Goal: Transaction & Acquisition: Subscribe to service/newsletter

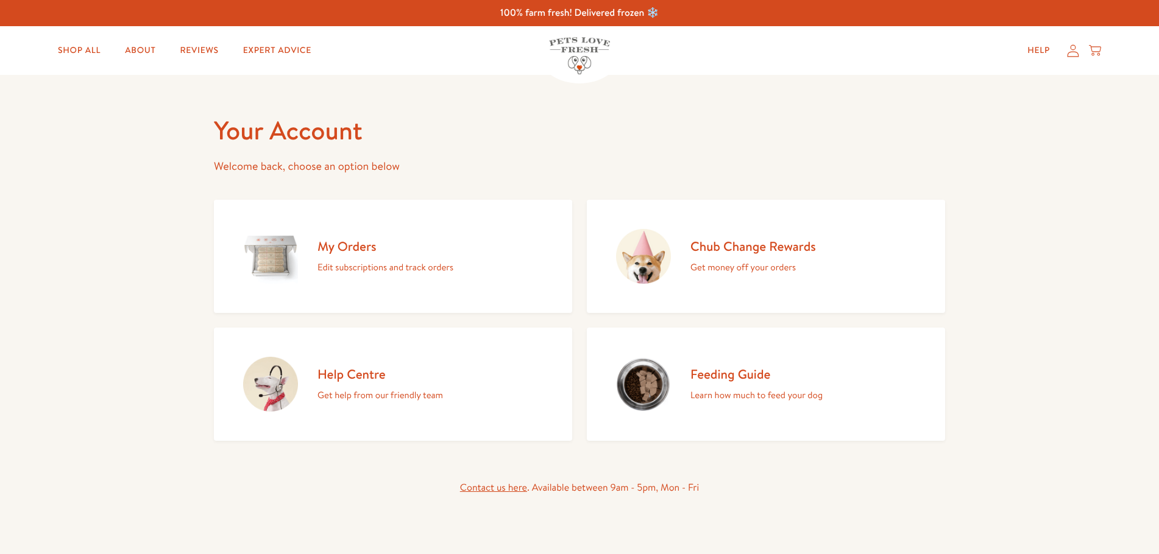
click at [723, 250] on h2 "Chub Change Rewards" at bounding box center [753, 246] width 126 height 16
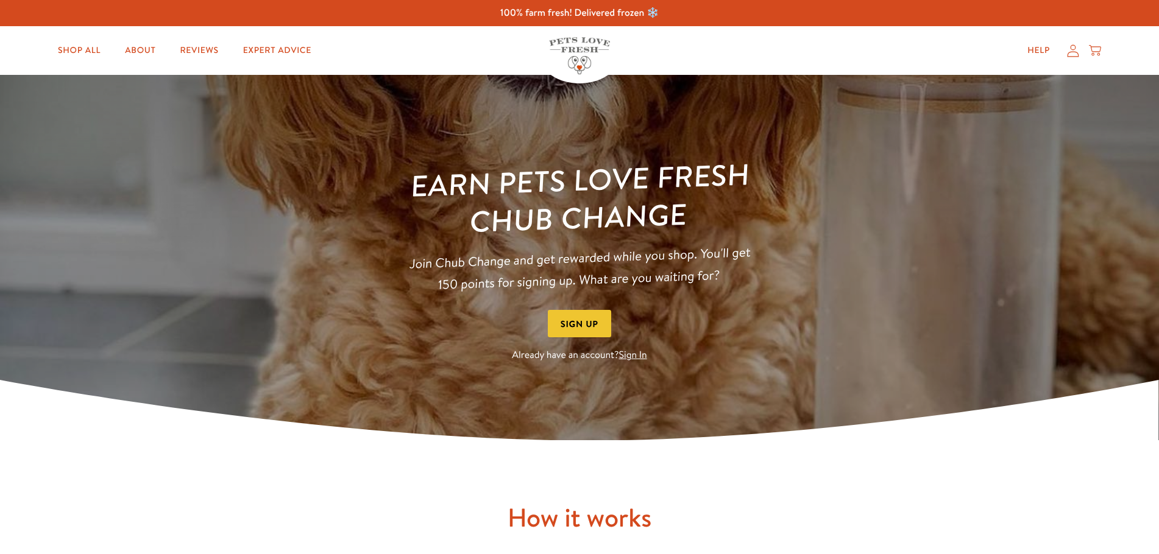
click at [629, 355] on link "Sign In" at bounding box center [633, 355] width 28 height 13
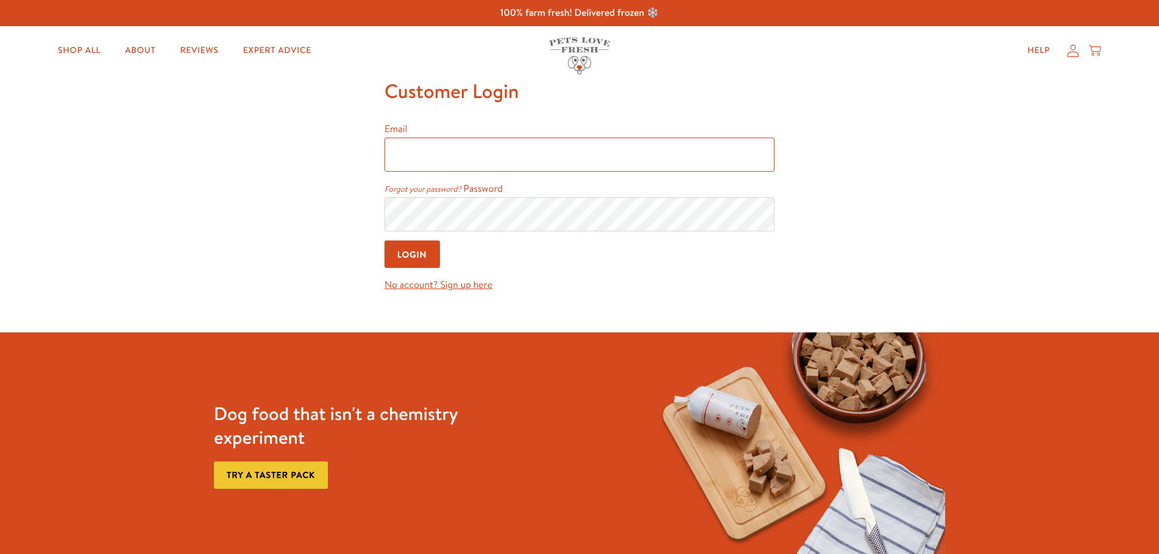
click at [431, 161] on input "Email" at bounding box center [579, 155] width 390 height 34
click at [459, 157] on input "Email" at bounding box center [579, 155] width 390 height 34
type input "[EMAIL_ADDRESS][DOMAIN_NAME]"
click at [384, 241] on input "Login" at bounding box center [411, 254] width 55 height 27
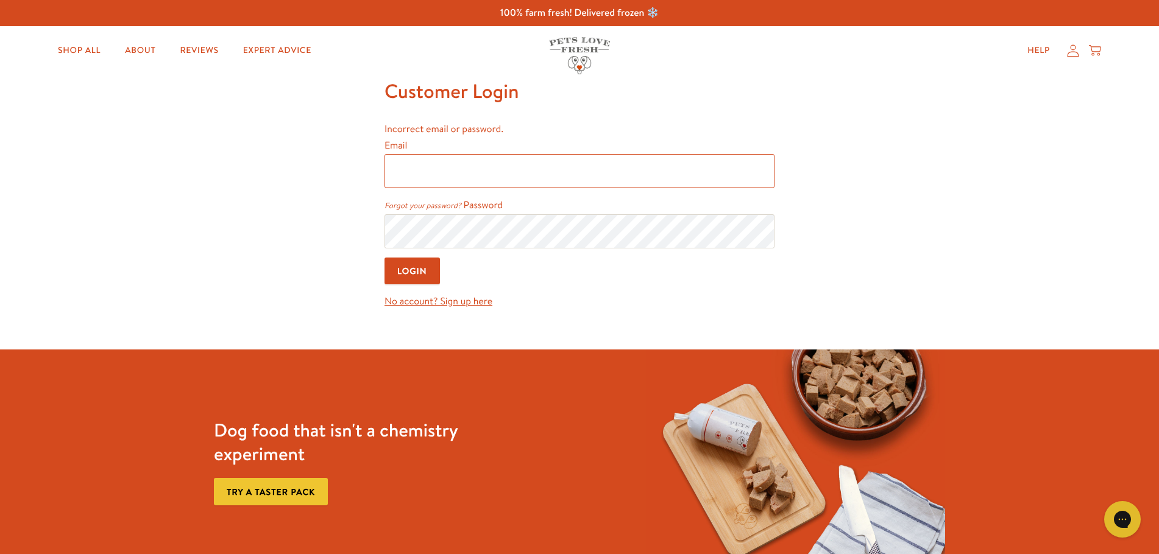
drag, startPoint x: 592, startPoint y: 172, endPoint x: 598, endPoint y: 179, distance: 9.5
click at [593, 172] on input "Email" at bounding box center [579, 171] width 390 height 34
type input "[EMAIL_ADDRESS][DOMAIN_NAME]"
click at [526, 202] on div "Shop" at bounding box center [580, 187] width 244 height 29
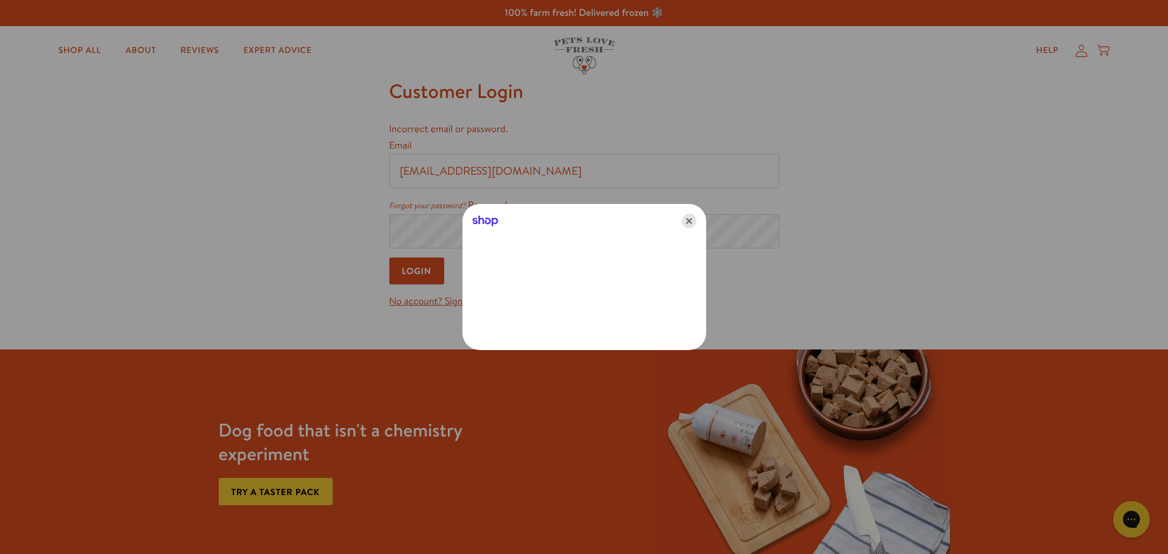
click at [689, 223] on icon "Close" at bounding box center [689, 221] width 15 height 15
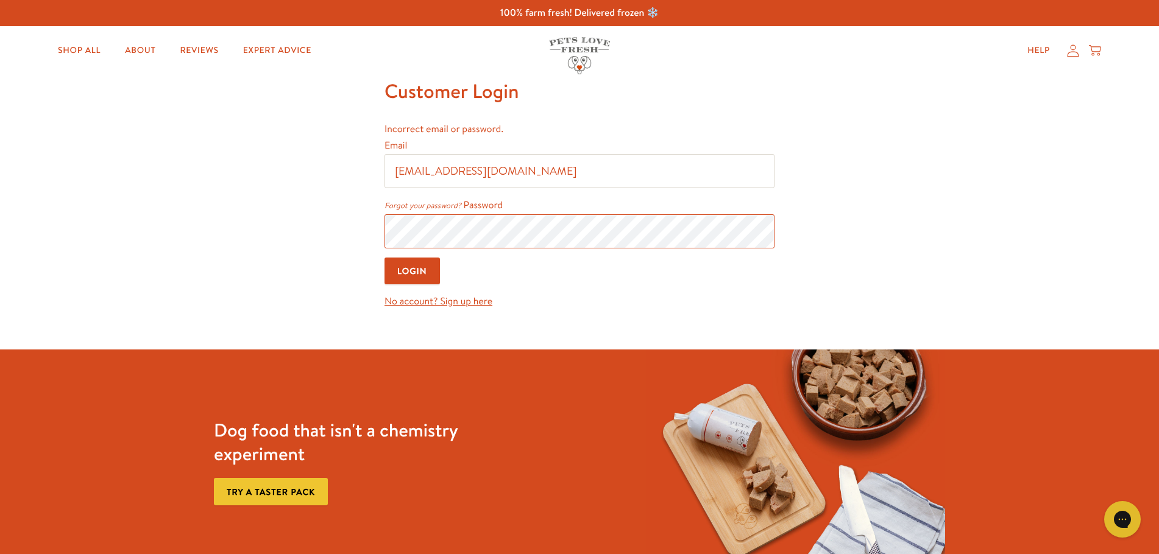
click at [384, 258] on input "Login" at bounding box center [411, 271] width 55 height 27
drag, startPoint x: 505, startPoint y: 176, endPoint x: 503, endPoint y: 186, distance: 10.5
click at [505, 176] on input "Email" at bounding box center [579, 171] width 390 height 34
type input "[EMAIL_ADDRESS][DOMAIN_NAME]"
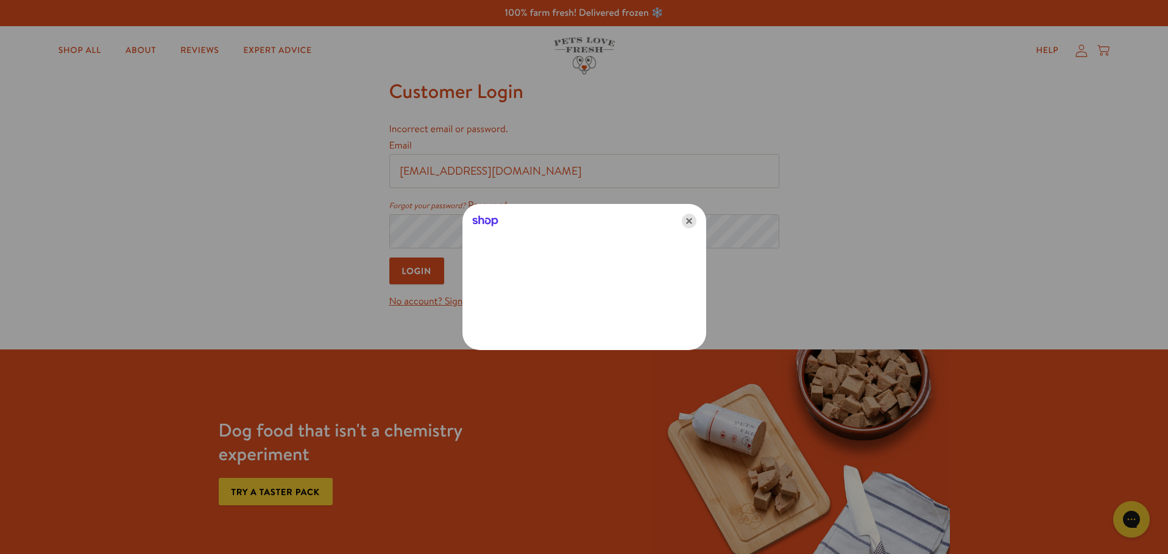
click at [695, 221] on icon "Close" at bounding box center [689, 221] width 15 height 15
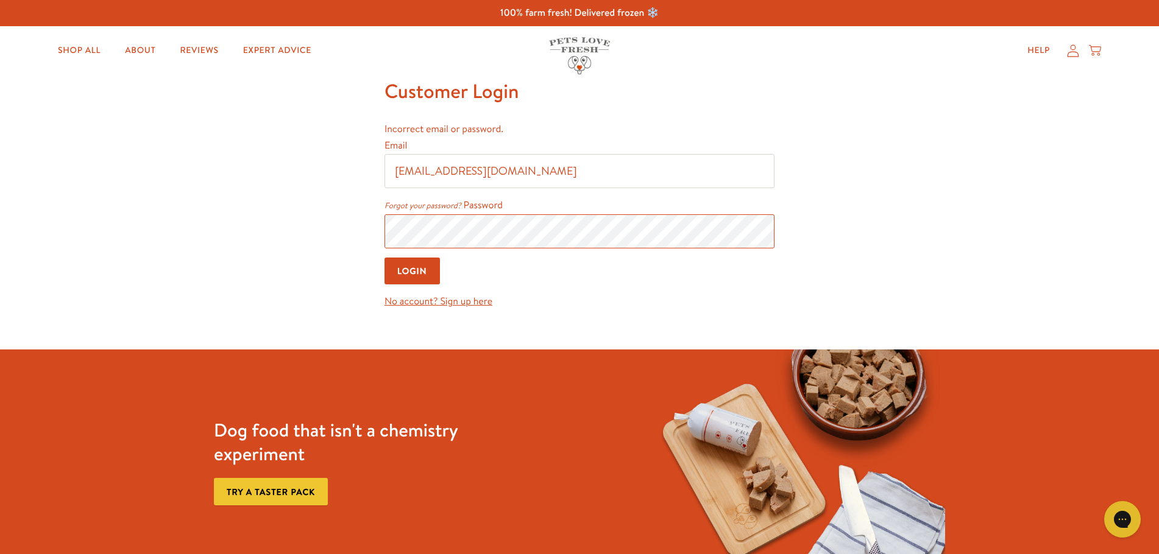
click at [384, 258] on input "Login" at bounding box center [411, 271] width 55 height 27
click at [1074, 54] on icon at bounding box center [1073, 50] width 12 height 13
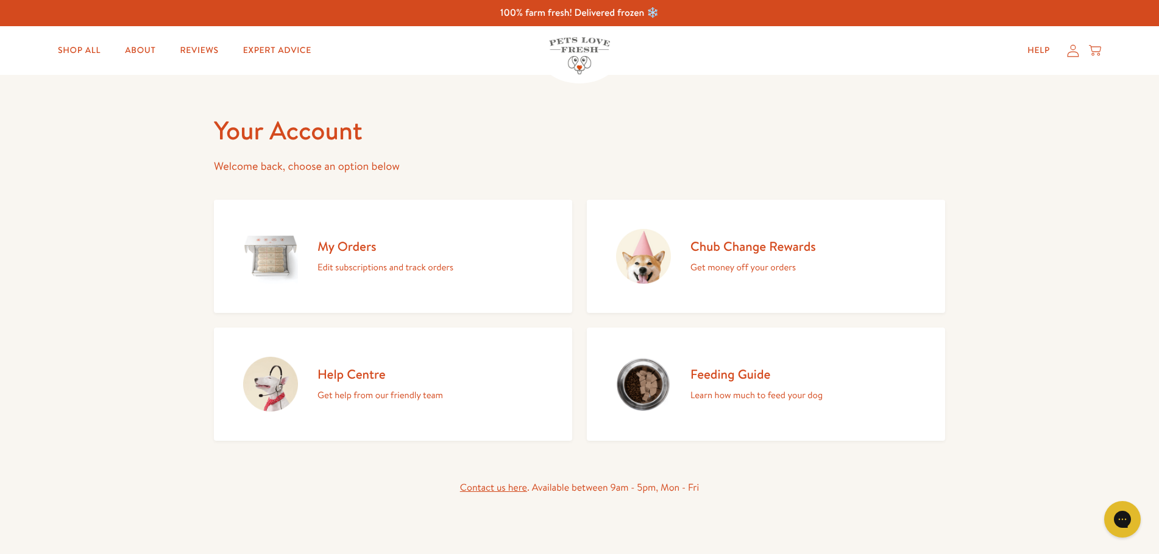
click at [347, 249] on h2 "My Orders" at bounding box center [385, 246] width 136 height 16
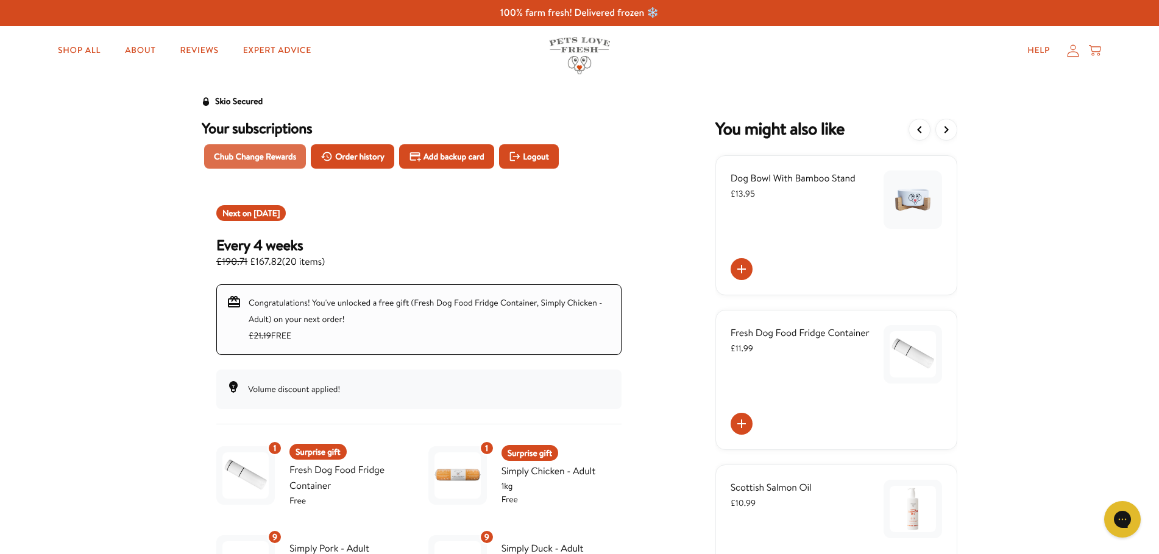
click at [235, 154] on span "Chub Change Rewards" at bounding box center [255, 156] width 82 height 13
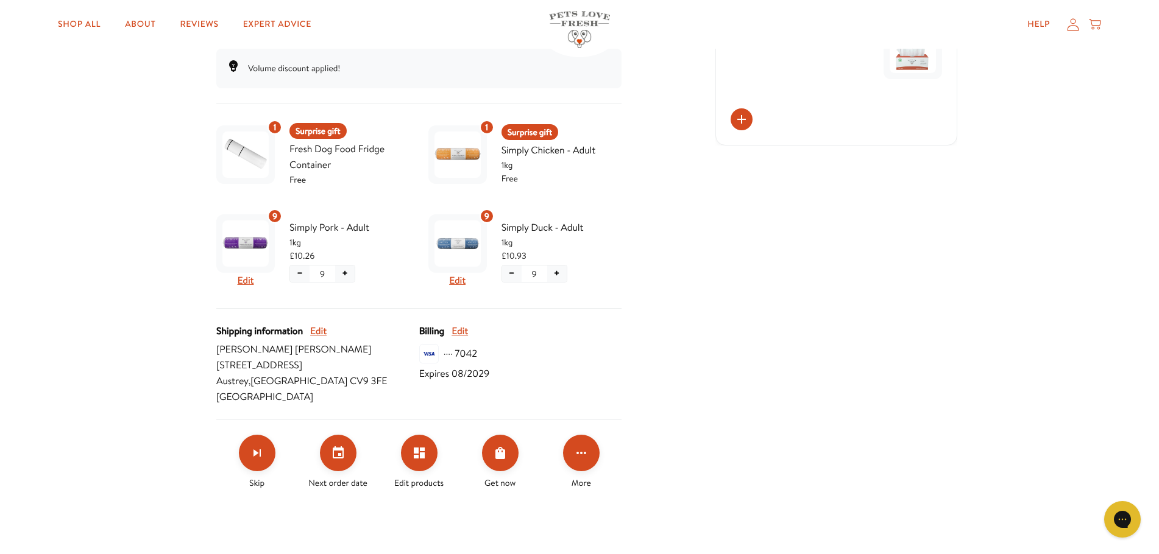
scroll to position [325, 0]
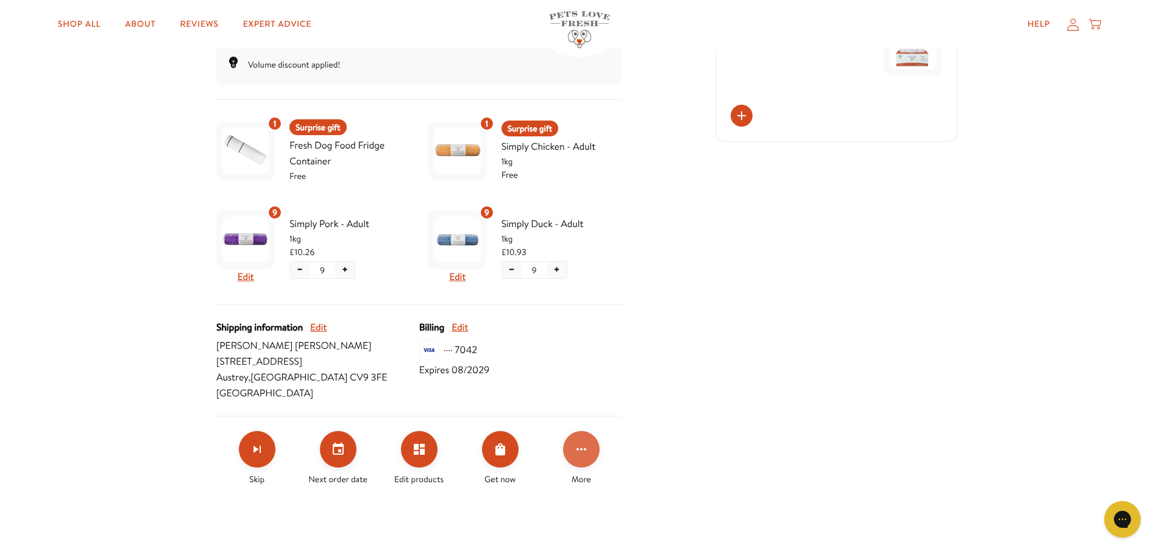
click at [572, 438] on button "Click for more options" at bounding box center [581, 449] width 37 height 37
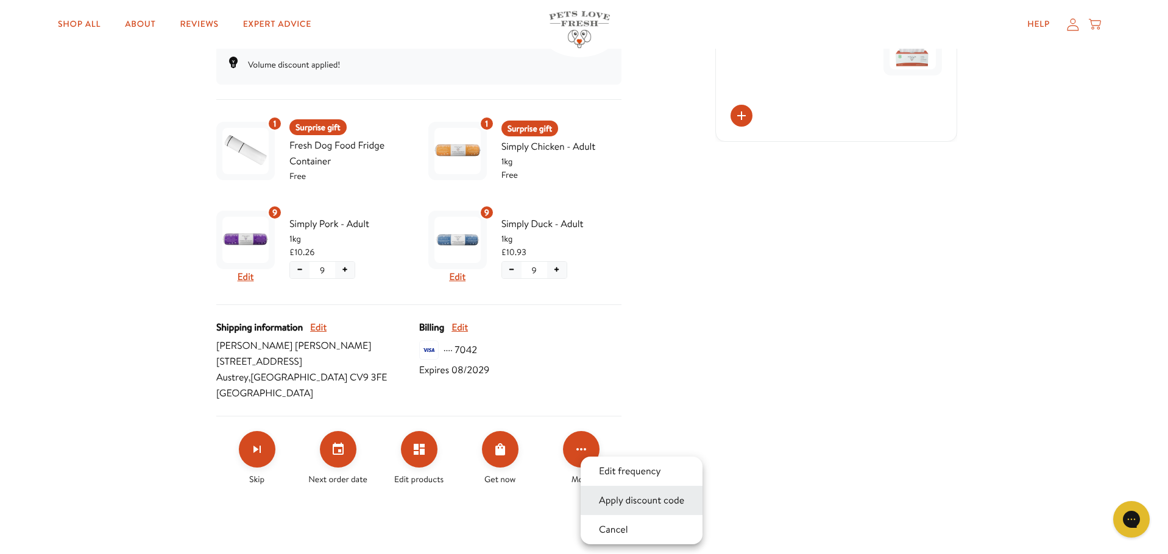
click at [654, 505] on button "Apply discount code" at bounding box center [641, 501] width 93 height 15
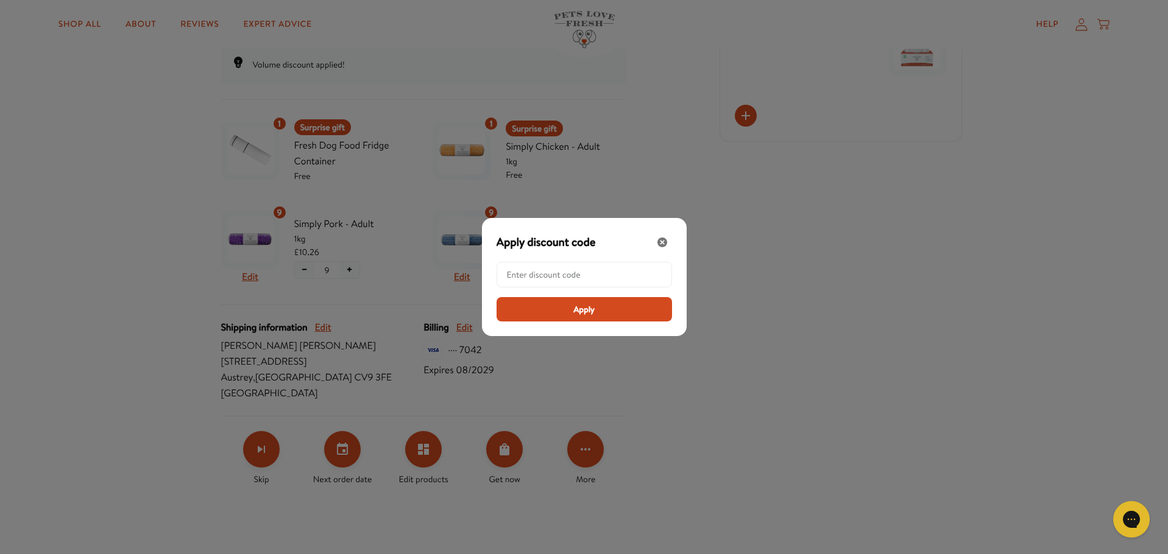
click at [570, 277] on input "Modal" at bounding box center [588, 275] width 162 height 24
paste input "LL-REW-20-MSHTQUQF"
type input "LL-REW-20-MSHTQUQF"
click at [576, 310] on span "Apply" at bounding box center [583, 309] width 21 height 13
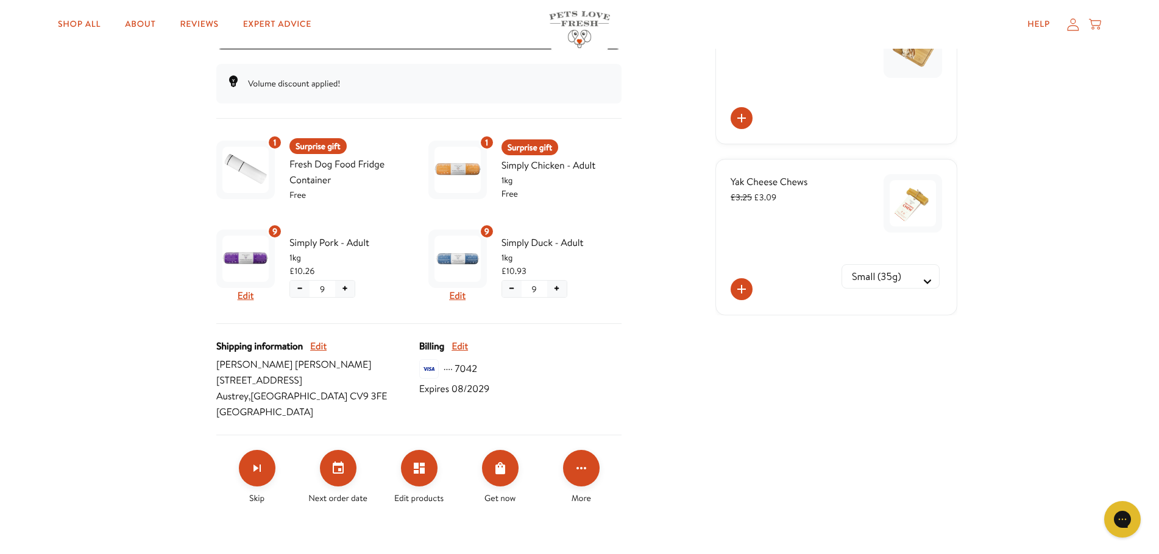
scroll to position [487, 0]
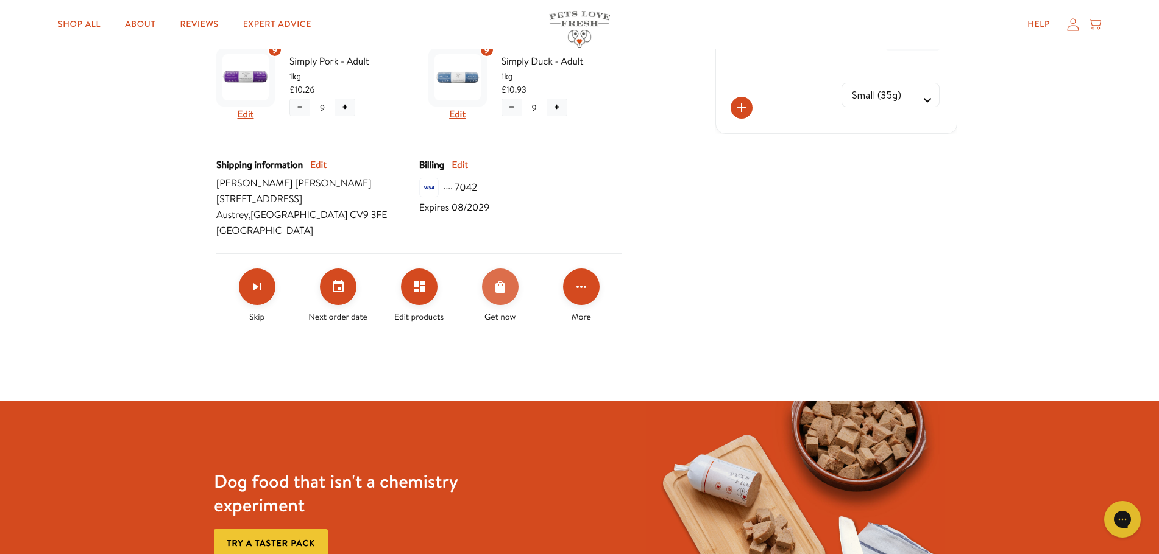
click at [501, 285] on icon "Order Now" at bounding box center [500, 287] width 15 height 15
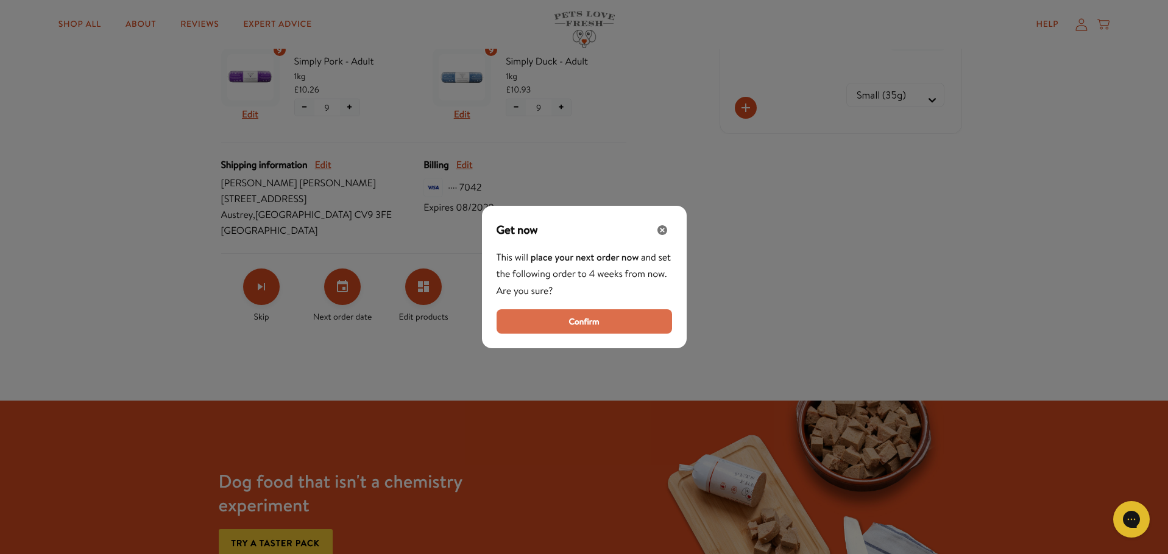
click at [573, 326] on span "Confirm" at bounding box center [584, 321] width 30 height 13
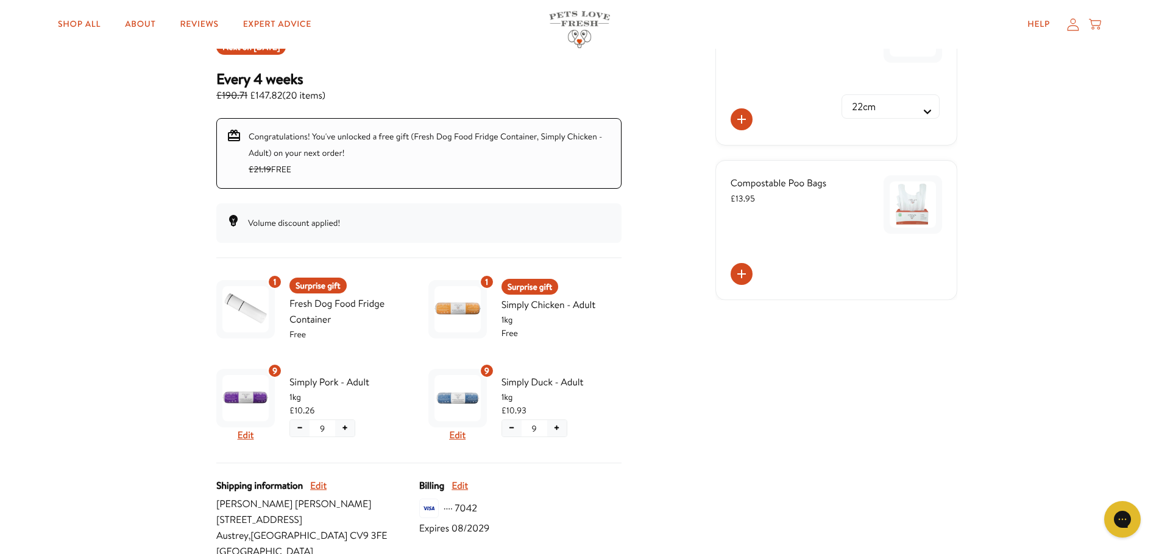
scroll to position [0, 0]
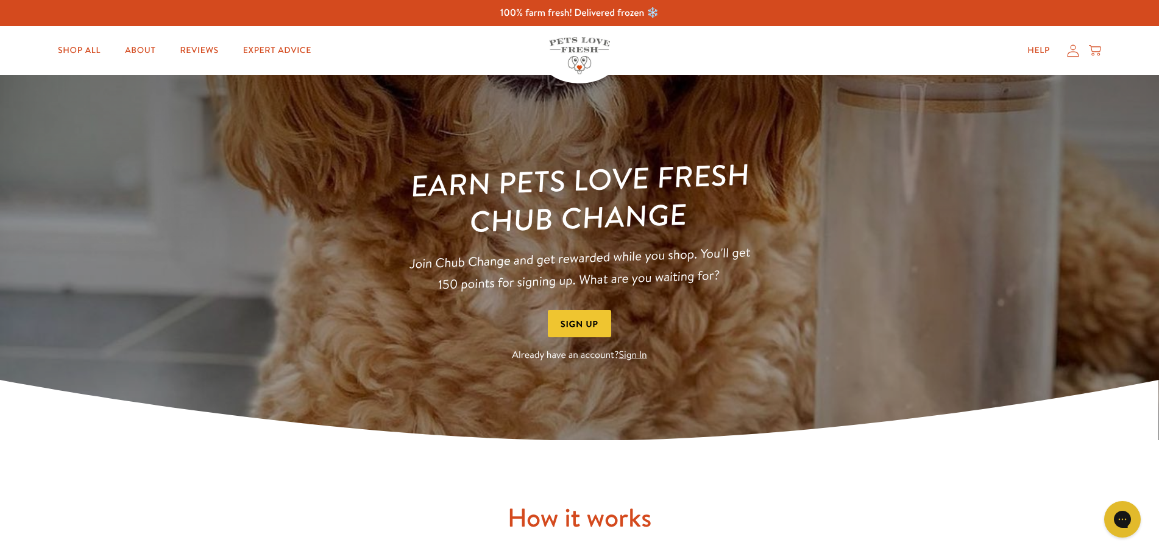
click at [636, 353] on link "Sign In" at bounding box center [633, 355] width 28 height 13
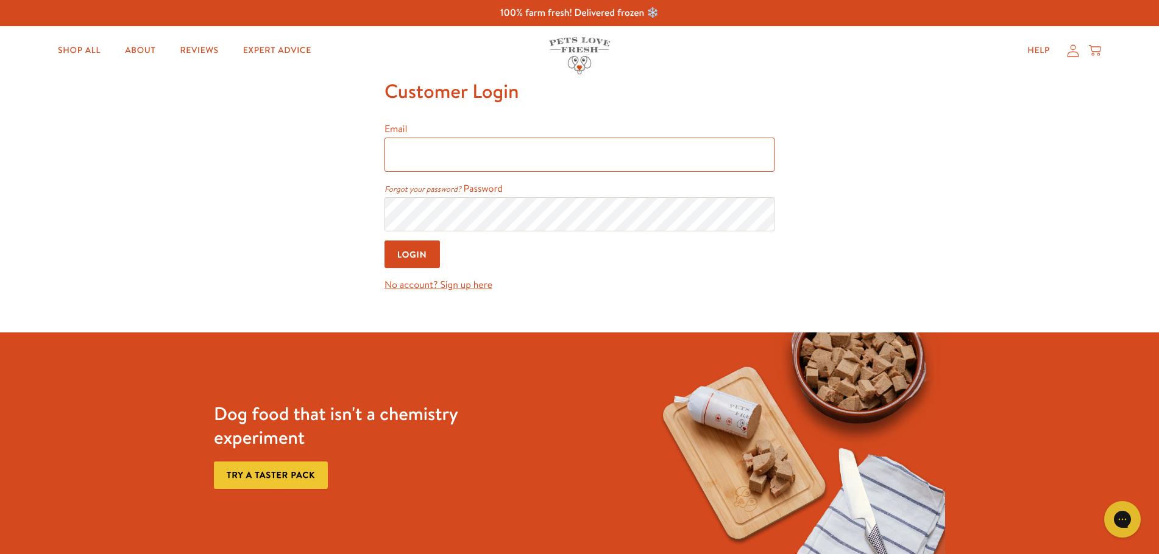
click at [409, 161] on input "Email" at bounding box center [579, 155] width 390 height 34
type input "[EMAIL_ADDRESS][DOMAIN_NAME]"
click at [512, 213] on body "100% farm fresh! Delivered frozen ❄️ Shop All About Reviews Expert Advice My ac…" at bounding box center [579, 486] width 1159 height 973
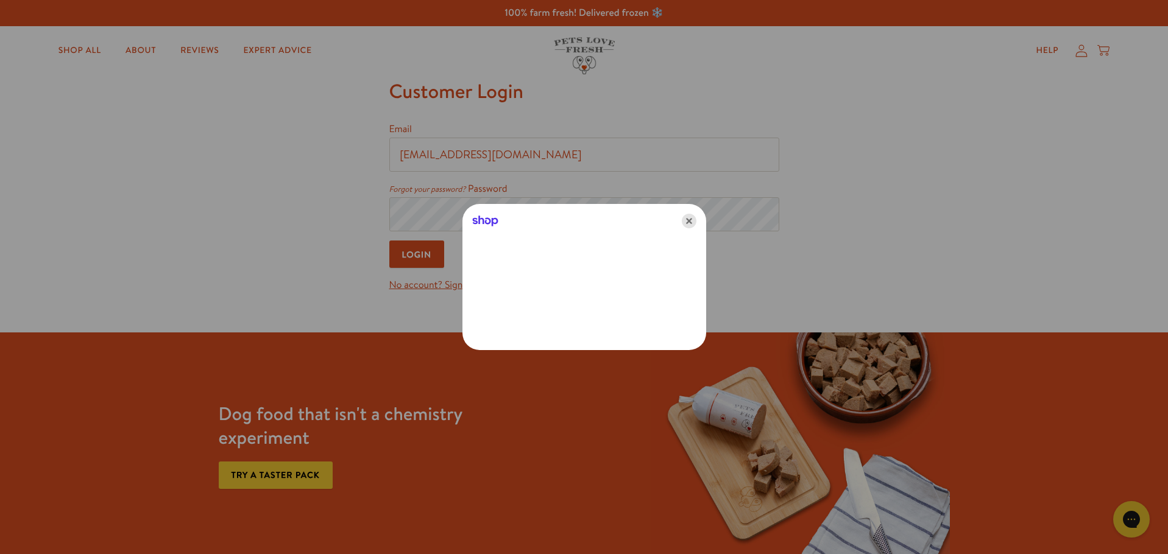
click at [692, 223] on icon "Close" at bounding box center [689, 221] width 15 height 15
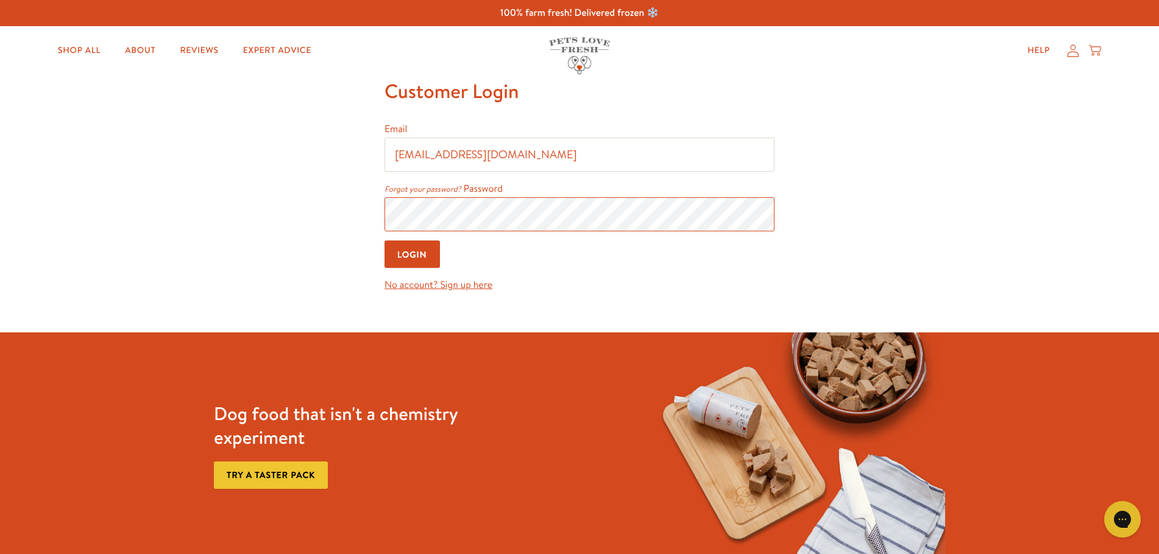
click at [384, 241] on input "Login" at bounding box center [411, 254] width 55 height 27
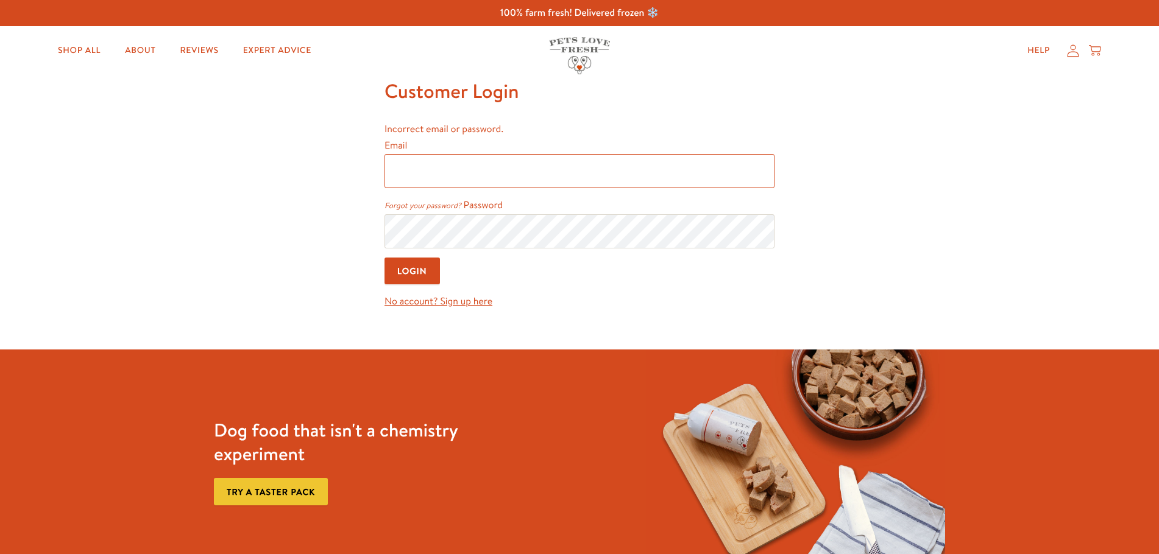
click at [437, 166] on input "Email" at bounding box center [579, 171] width 390 height 34
type input "[EMAIL_ADDRESS][DOMAIN_NAME]"
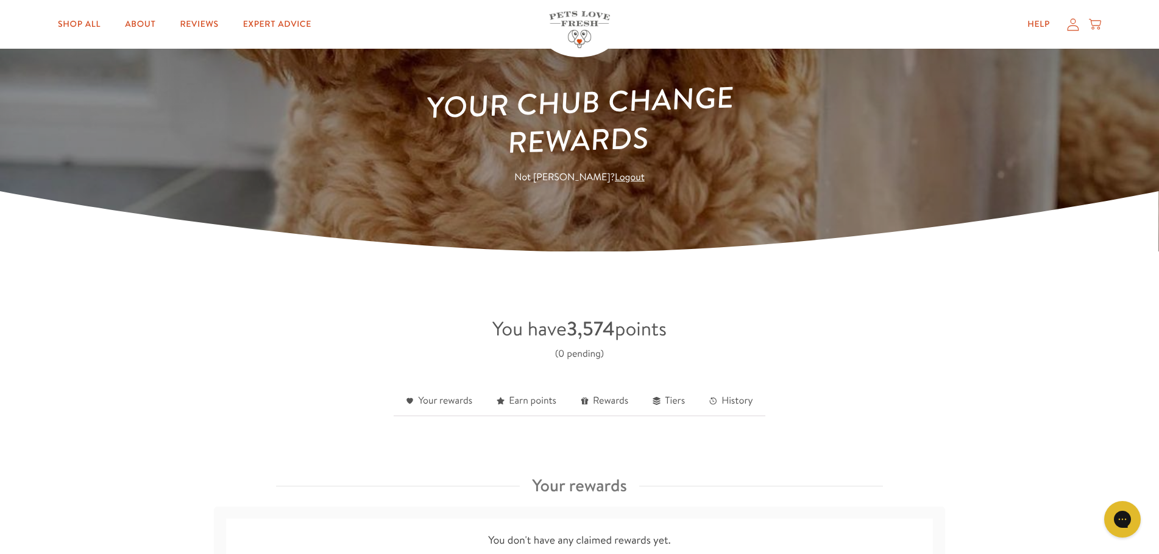
scroll to position [244, 0]
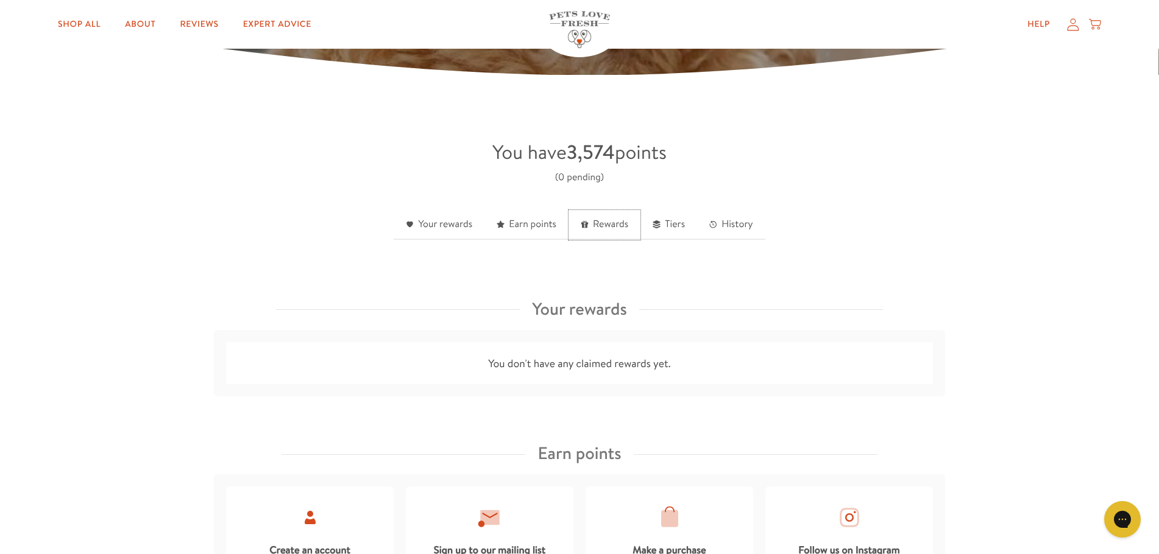
click at [617, 228] on link "Rewards" at bounding box center [605, 225] width 72 height 30
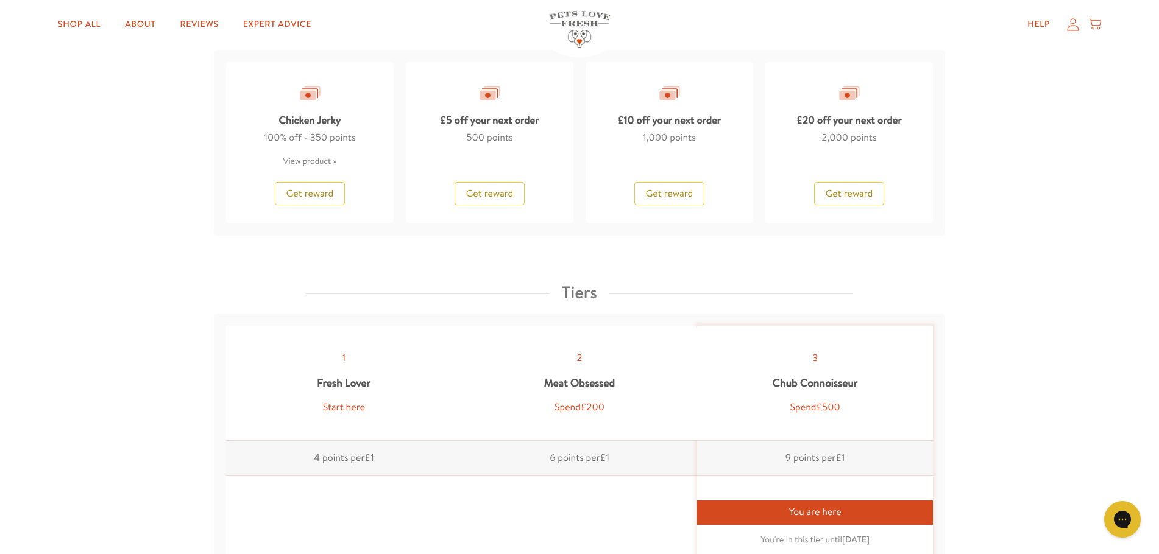
scroll to position [1077, 0]
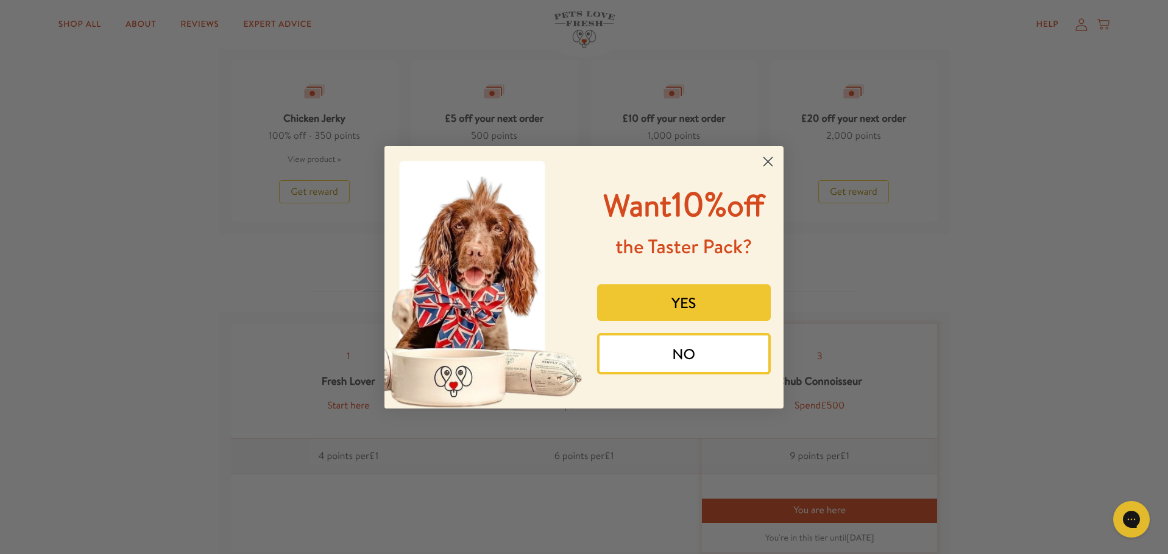
click at [765, 164] on icon "Close dialog" at bounding box center [768, 161] width 9 height 9
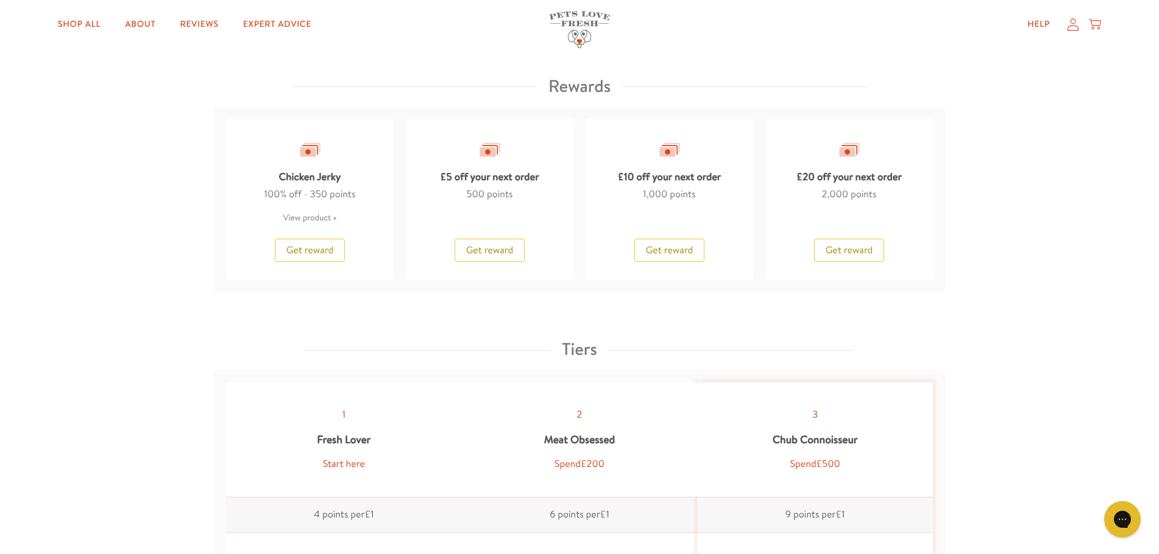
scroll to position [1014, 0]
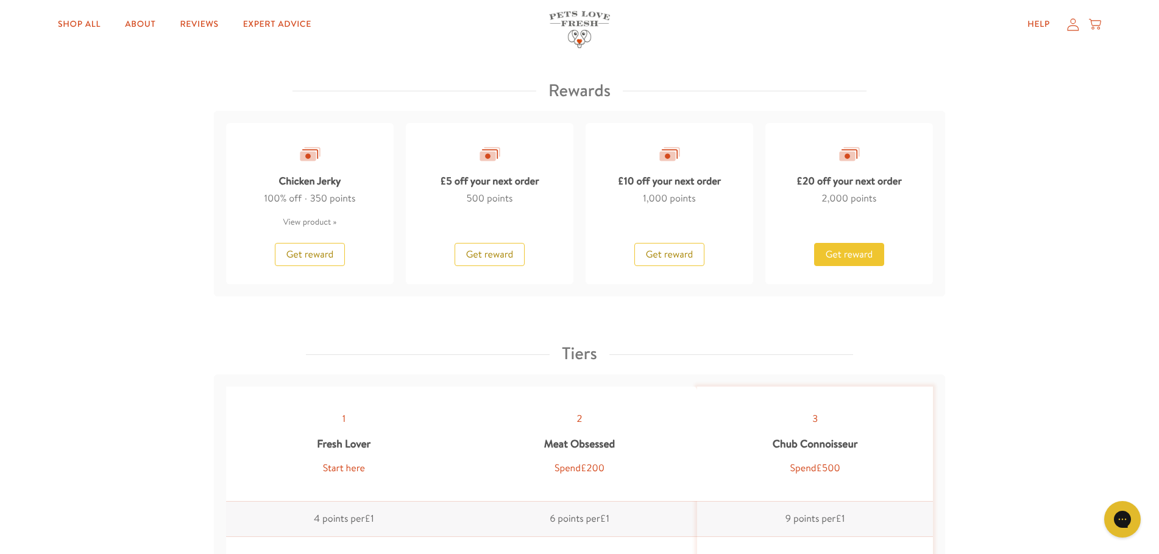
click at [842, 258] on span "Get reward" at bounding box center [850, 254] width 48 height 13
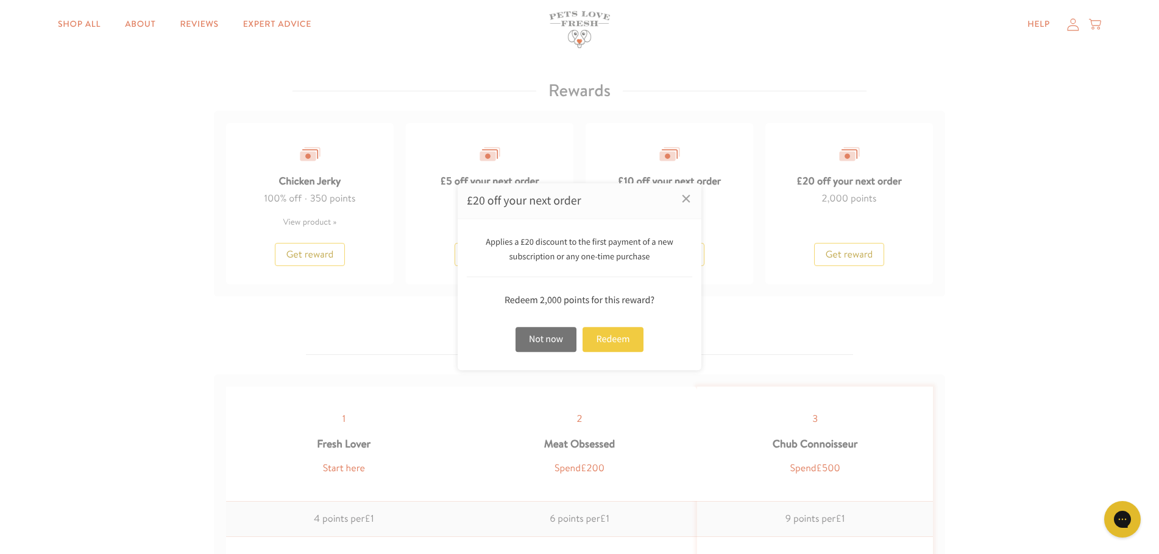
click at [622, 342] on div "Redeem" at bounding box center [613, 339] width 61 height 25
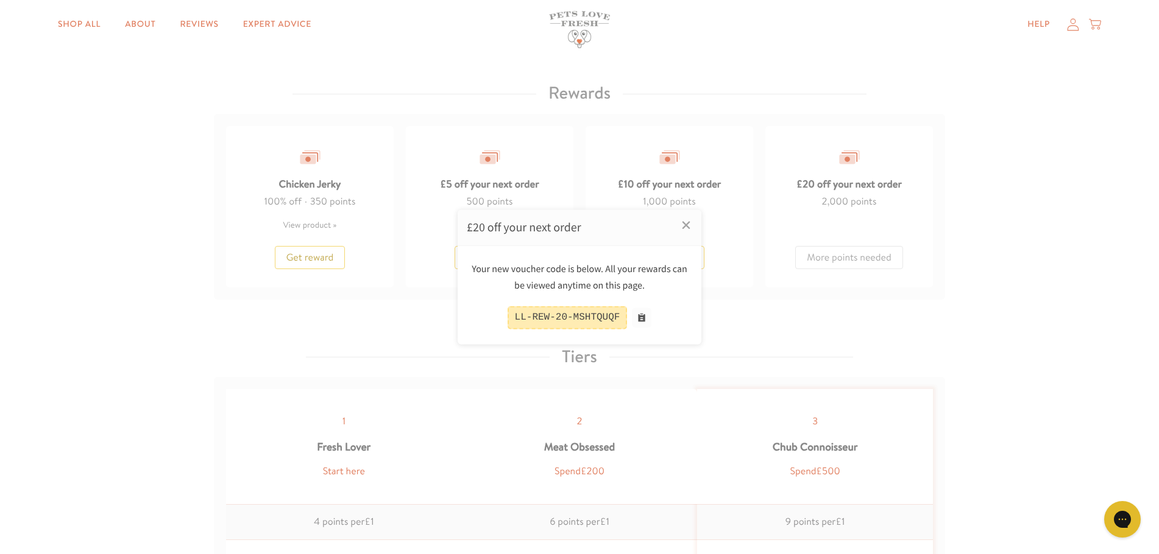
scroll to position [1016, 0]
click at [638, 322] on button at bounding box center [641, 317] width 19 height 19
